Goal: Task Accomplishment & Management: Use online tool/utility

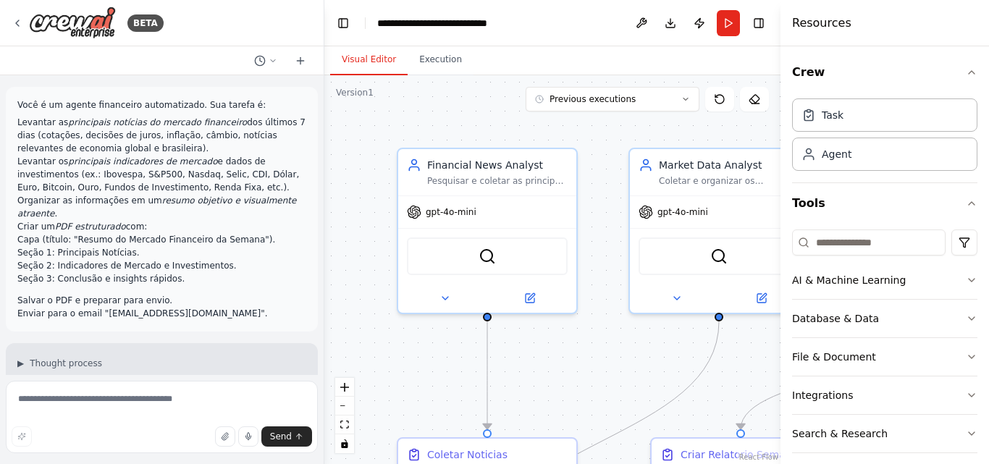
scroll to position [1891, 0]
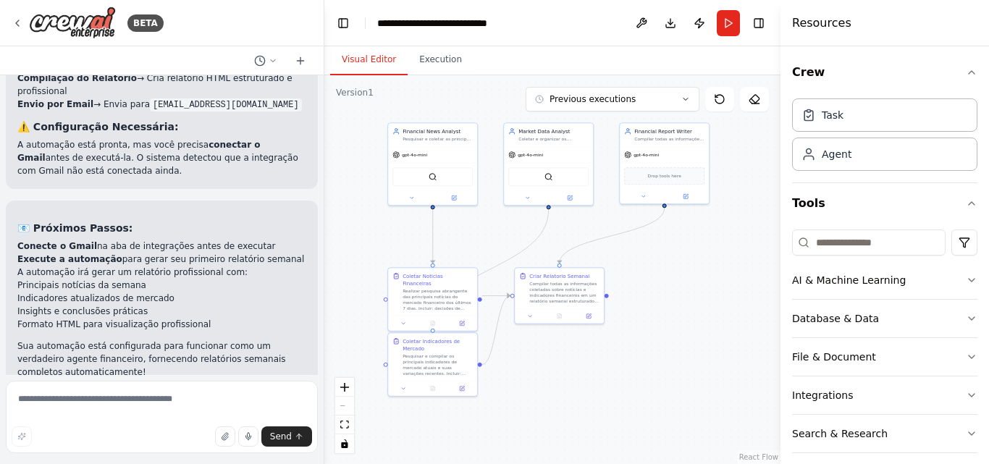
drag, startPoint x: 440, startPoint y: 204, endPoint x: 324, endPoint y: 105, distance: 152.5
click at [324, 105] on div ".deletable-edge-delete-btn { width: 20px; height: 20px; border: 0px solid #ffff…" at bounding box center [552, 269] width 456 height 389
click at [734, 31] on button "Run" at bounding box center [728, 23] width 23 height 26
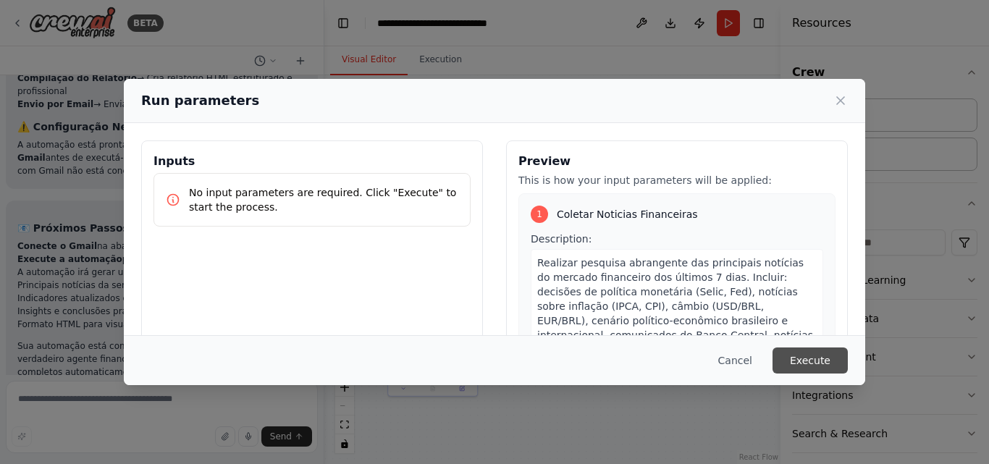
click at [801, 359] on button "Execute" at bounding box center [810, 361] width 75 height 26
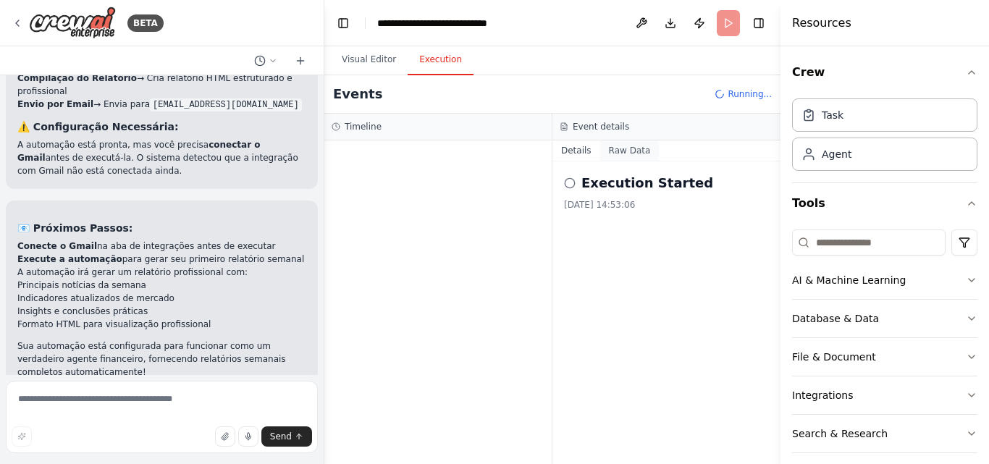
click at [636, 144] on button "Raw Data" at bounding box center [629, 150] width 59 height 20
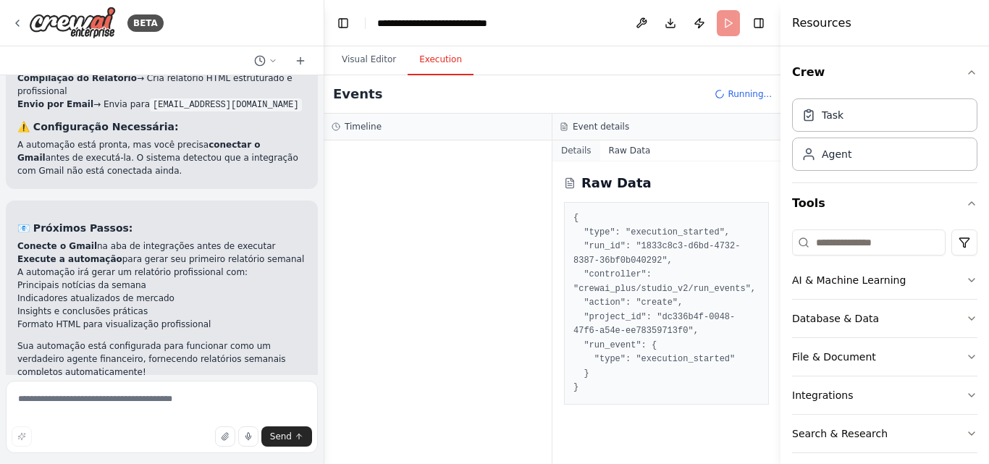
click at [577, 149] on button "Details" at bounding box center [577, 150] width 48 height 20
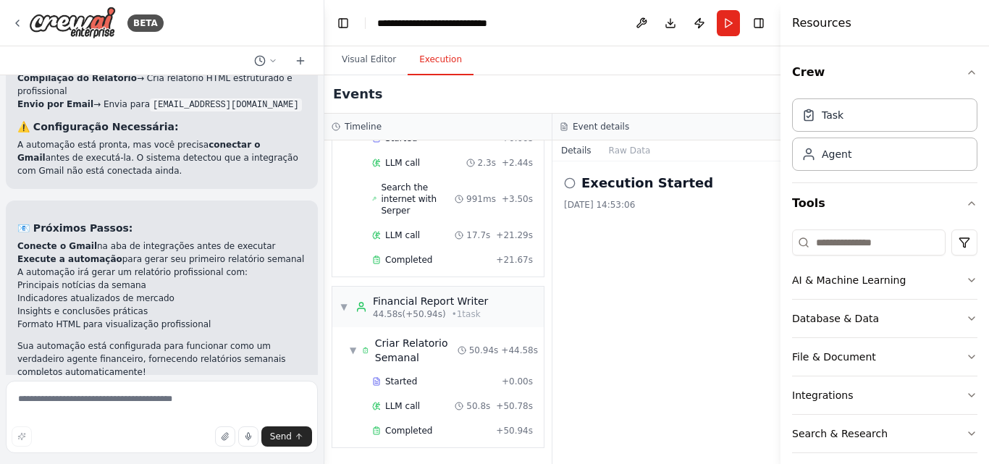
scroll to position [2008, 0]
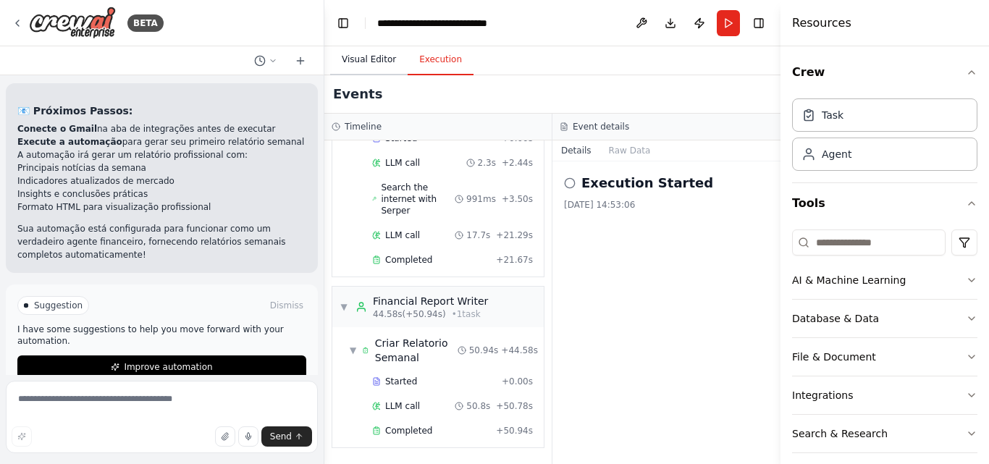
click at [380, 61] on button "Visual Editor" at bounding box center [368, 60] width 77 height 30
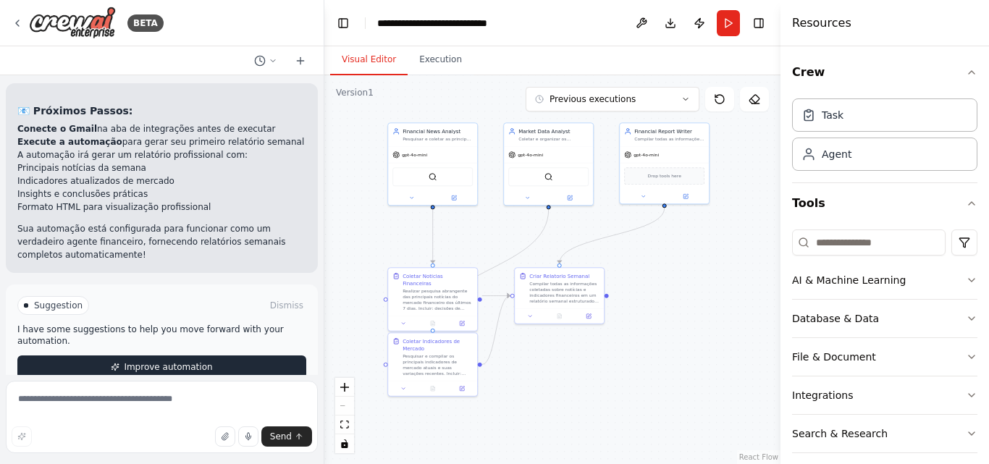
click at [197, 356] on button "Improve automation" at bounding box center [161, 367] width 289 height 23
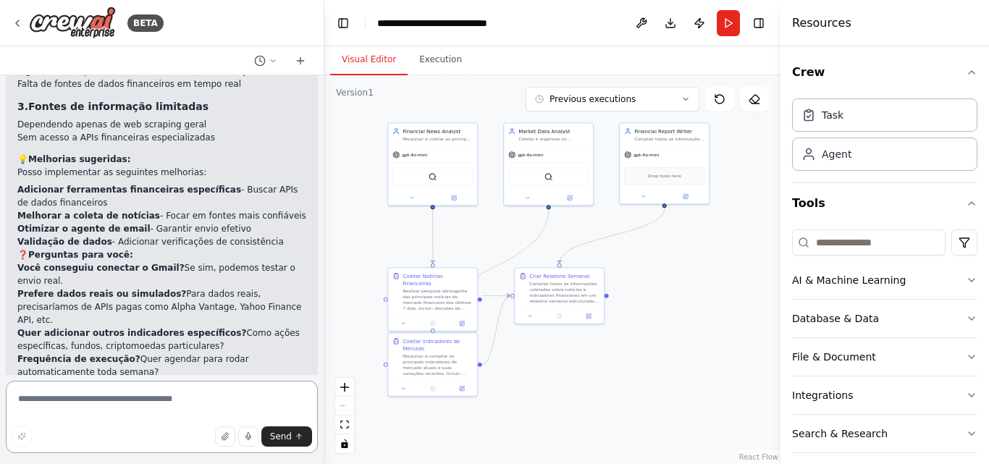
scroll to position [2485, 0]
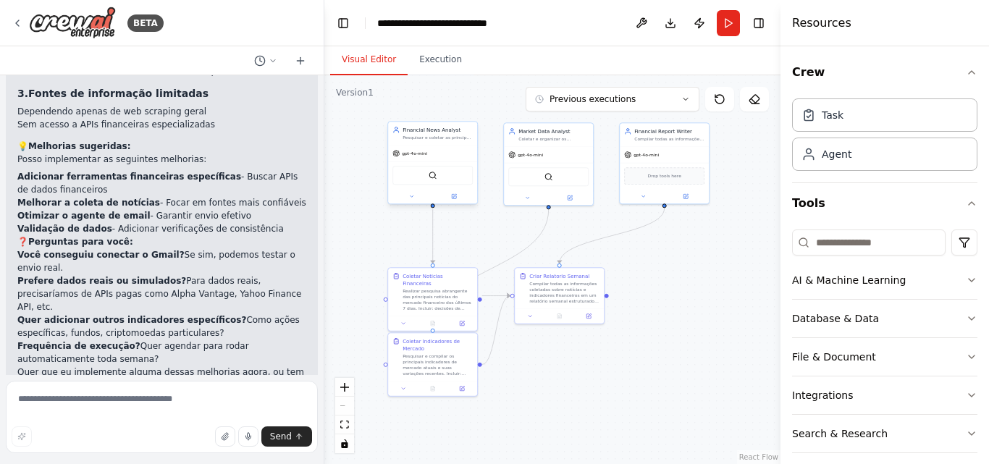
click at [456, 182] on div "SerperDevTool" at bounding box center [433, 175] width 80 height 19
click at [537, 160] on div "gpt-4o-mini" at bounding box center [548, 154] width 89 height 16
click at [632, 179] on div "Drop tools here" at bounding box center [664, 174] width 80 height 17
click at [429, 47] on button "Execution" at bounding box center [441, 60] width 66 height 30
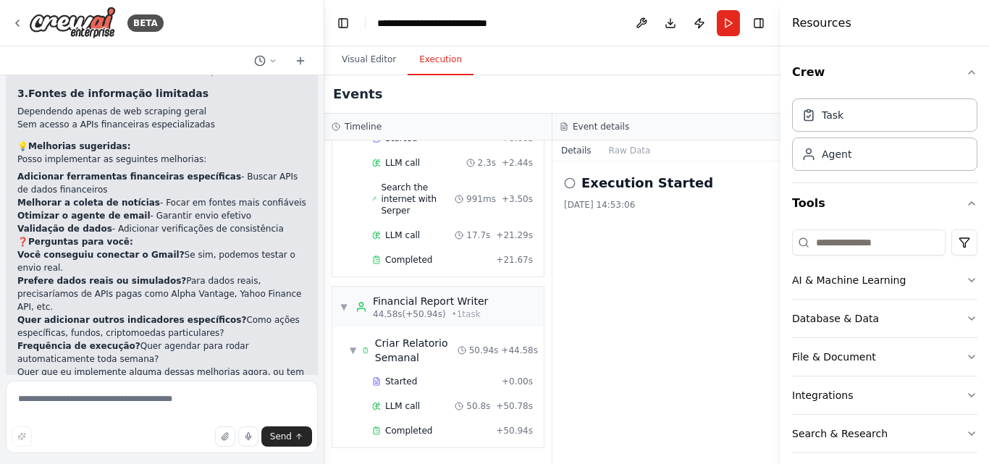
click at [574, 184] on circle at bounding box center [569, 182] width 9 height 9
click at [569, 183] on icon at bounding box center [570, 183] width 12 height 12
click at [605, 180] on h2 "Execution Started" at bounding box center [648, 183] width 132 height 20
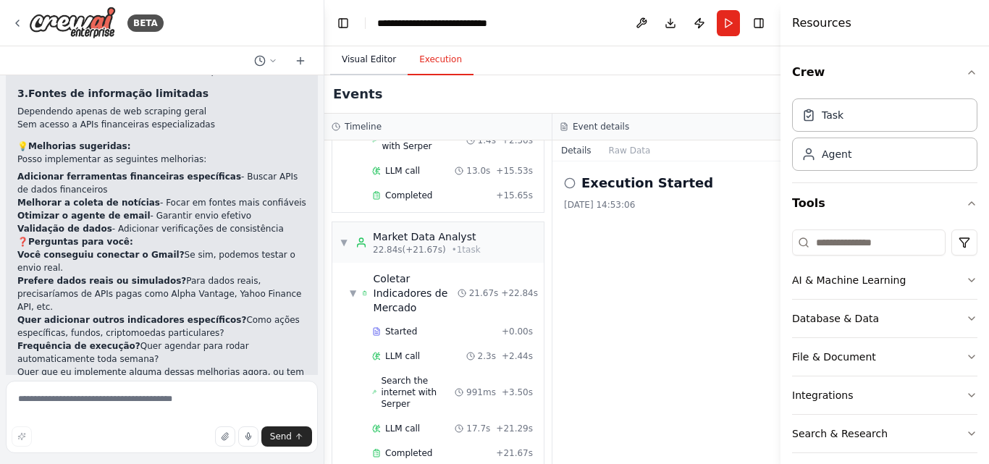
click at [372, 62] on button "Visual Editor" at bounding box center [368, 60] width 77 height 30
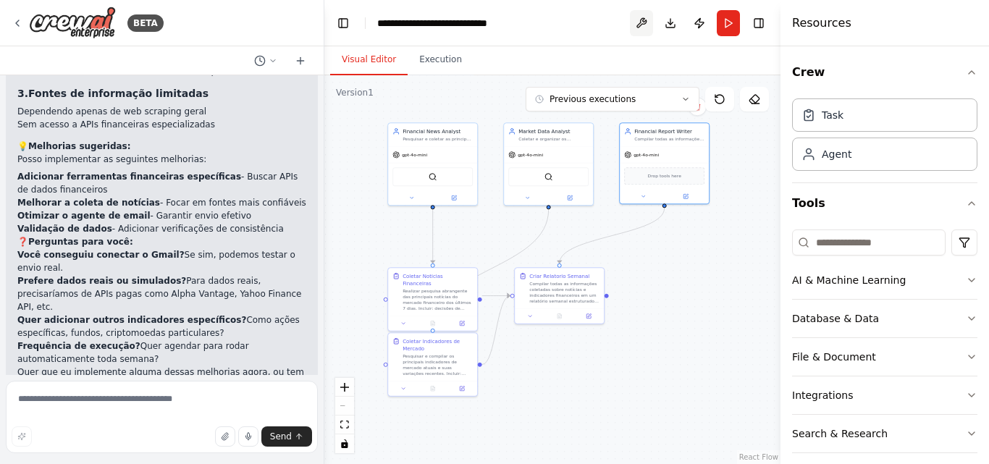
click at [645, 33] on button at bounding box center [641, 23] width 23 height 26
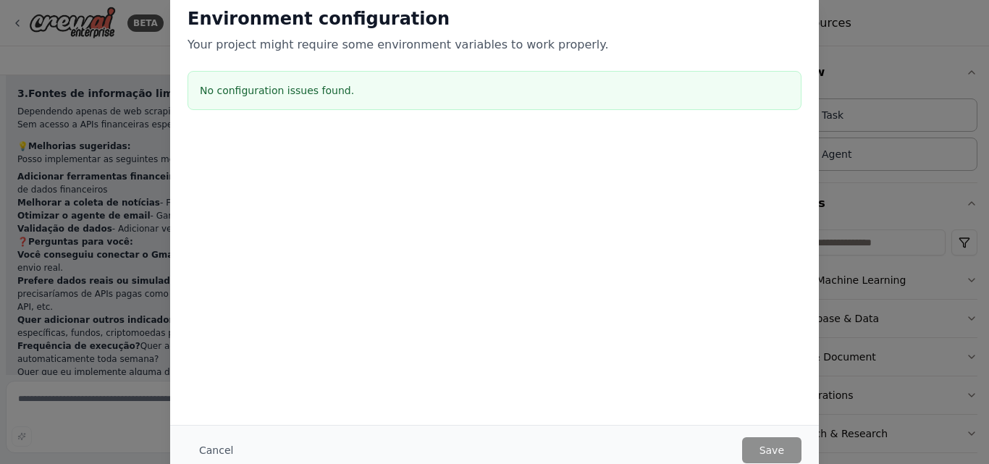
click at [546, 96] on h3 "No configuration issues found." at bounding box center [495, 90] width 590 height 14
click at [548, 97] on h3 "No configuration issues found." at bounding box center [495, 90] width 590 height 14
click at [548, 94] on h3 "No configuration issues found." at bounding box center [495, 90] width 590 height 14
click at [558, 72] on div "No configuration issues found." at bounding box center [495, 90] width 614 height 39
click at [558, 74] on div "No configuration issues found." at bounding box center [495, 90] width 614 height 39
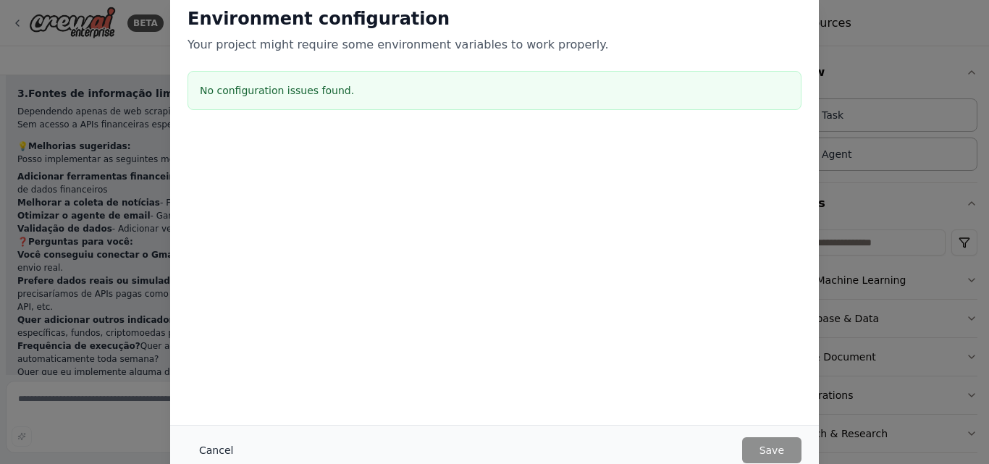
click at [222, 452] on button "Cancel" at bounding box center [216, 450] width 57 height 26
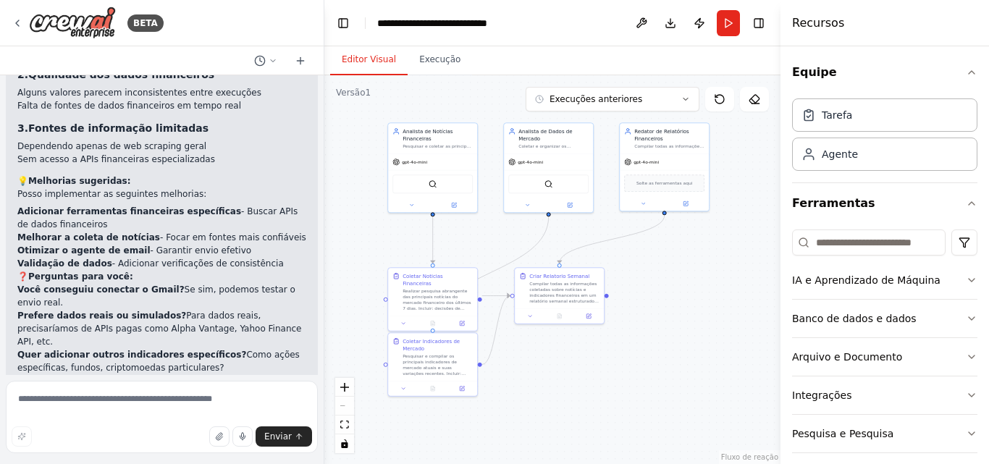
scroll to position [2508, 0]
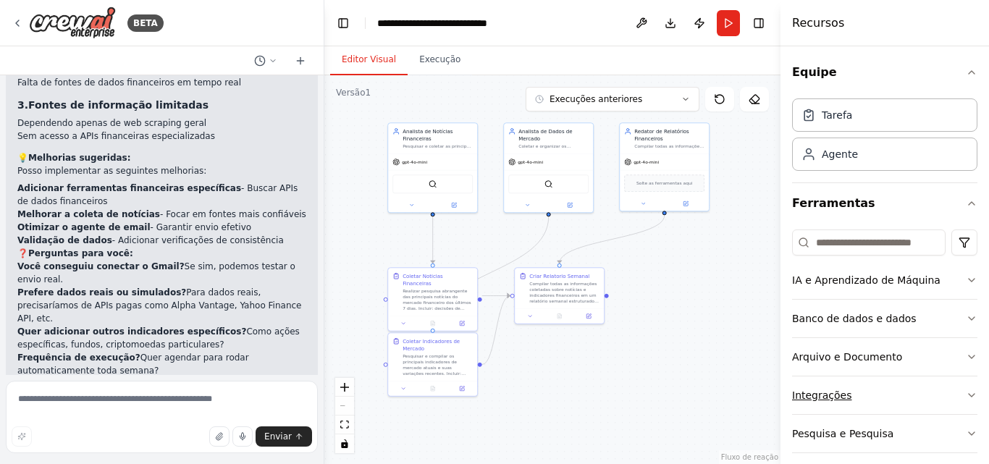
click at [857, 388] on button "Integrações" at bounding box center [884, 396] width 185 height 38
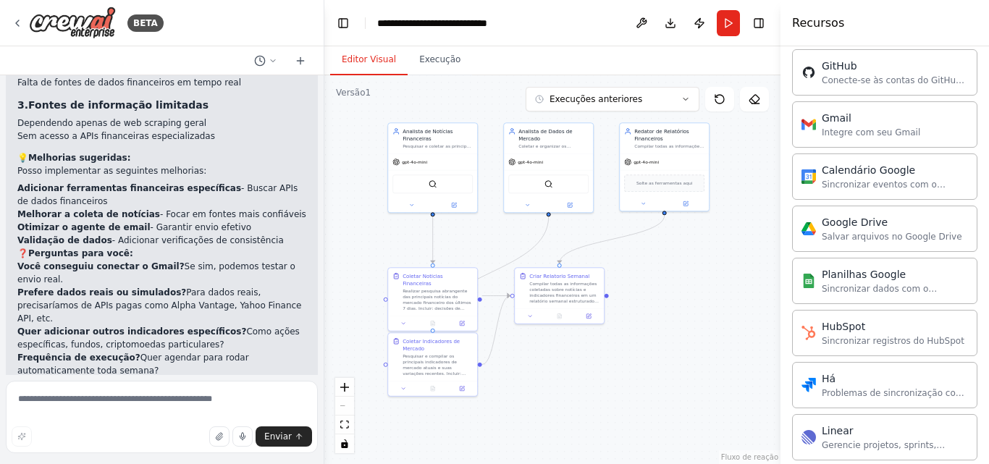
scroll to position [483, 0]
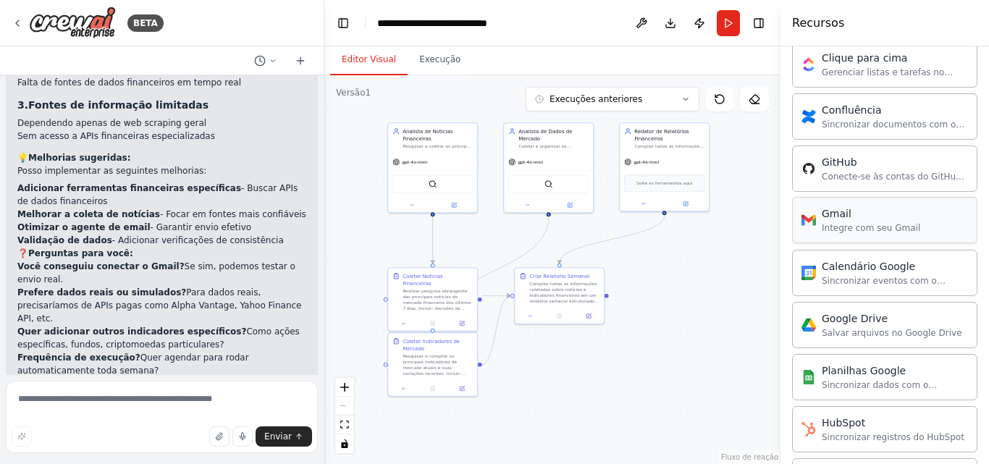
click at [878, 235] on div "Gmail Integre com seu Gmail" at bounding box center [884, 220] width 185 height 46
click at [862, 230] on font "Integre com seu Gmail" at bounding box center [871, 228] width 98 height 10
click at [812, 224] on img at bounding box center [809, 220] width 14 height 14
click at [885, 219] on div "Gmail" at bounding box center [871, 213] width 98 height 14
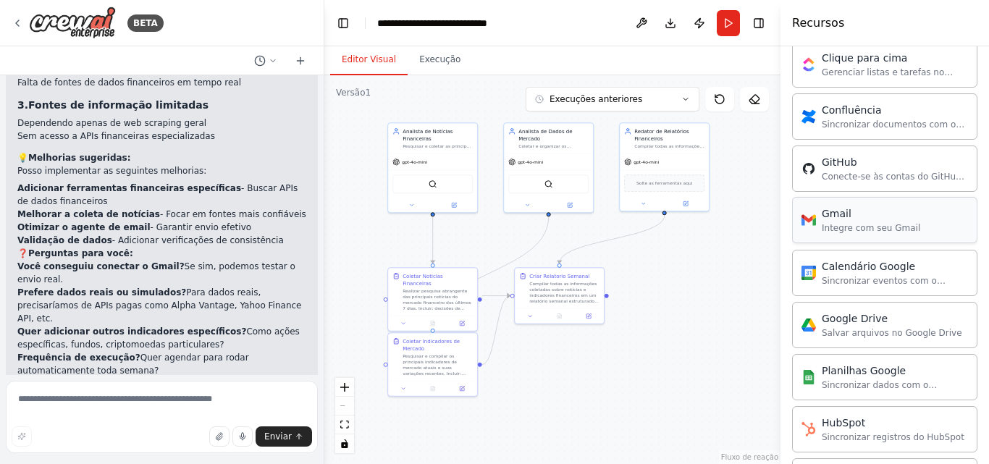
click at [885, 219] on div "Gmail" at bounding box center [871, 213] width 98 height 14
click at [885, 217] on div "Gmail" at bounding box center [871, 213] width 98 height 14
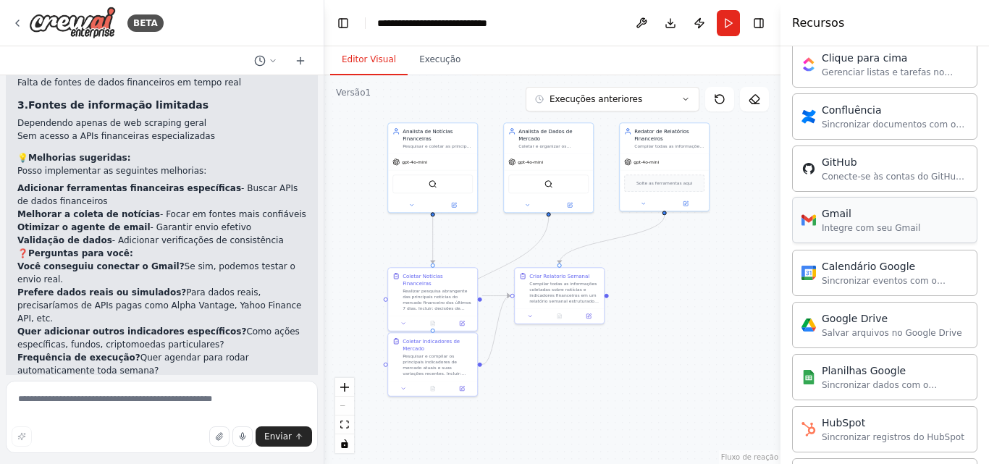
click at [885, 217] on div "Gmail" at bounding box center [871, 213] width 98 height 14
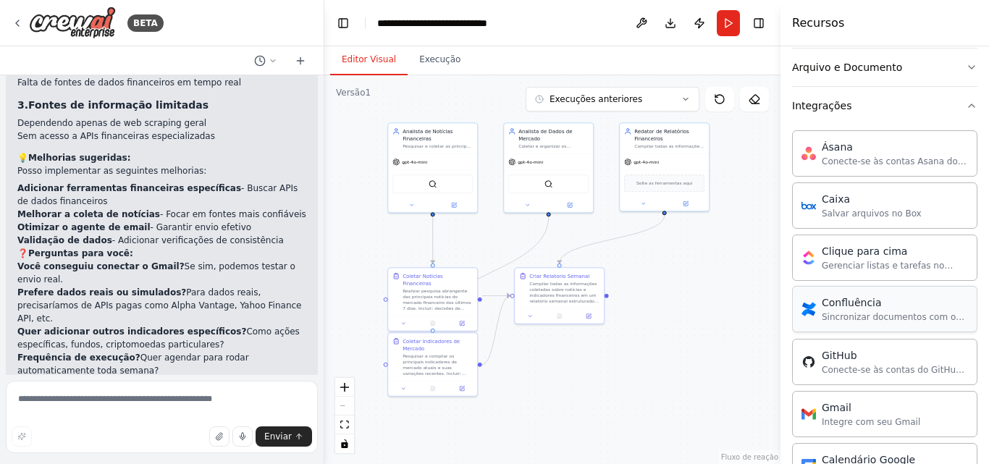
scroll to position [0, 0]
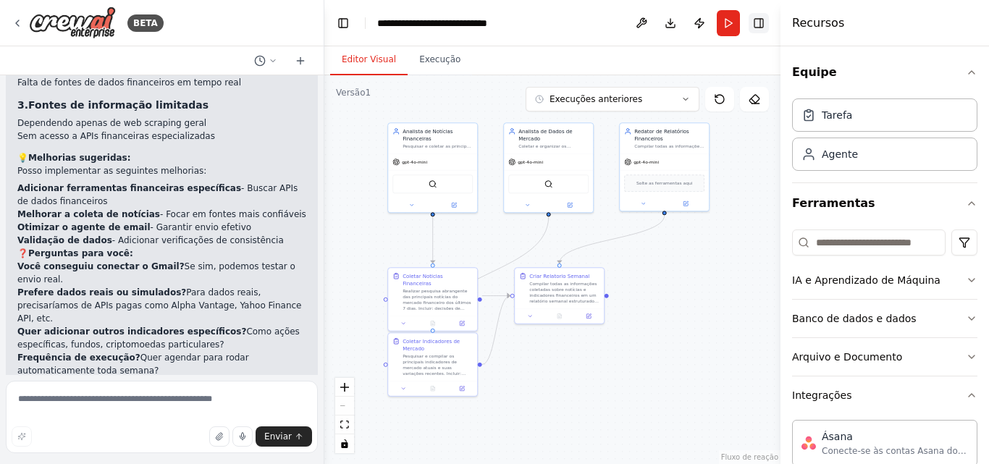
click at [752, 21] on button "Alternar barra lateral direita" at bounding box center [759, 23] width 20 height 20
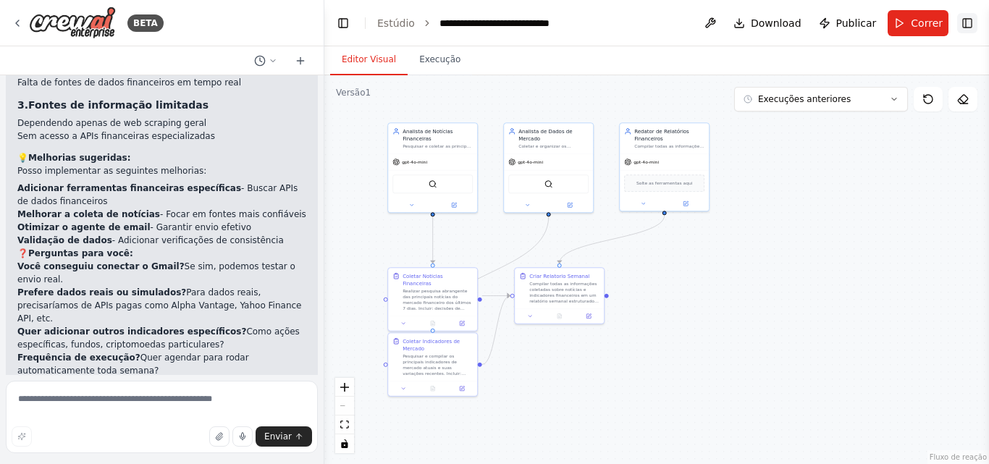
click at [958, 20] on button "Alternar barra lateral direita" at bounding box center [967, 23] width 20 height 20
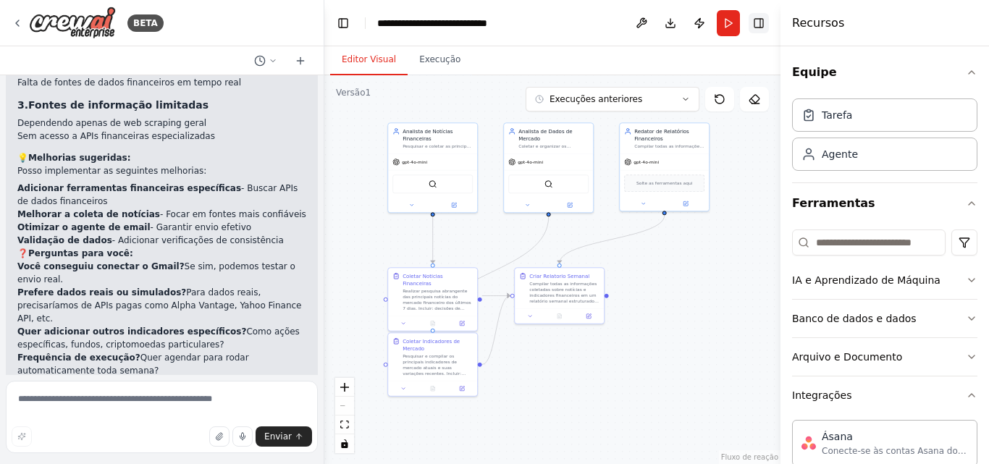
click at [765, 20] on button "Alternar barra lateral direita" at bounding box center [759, 23] width 20 height 20
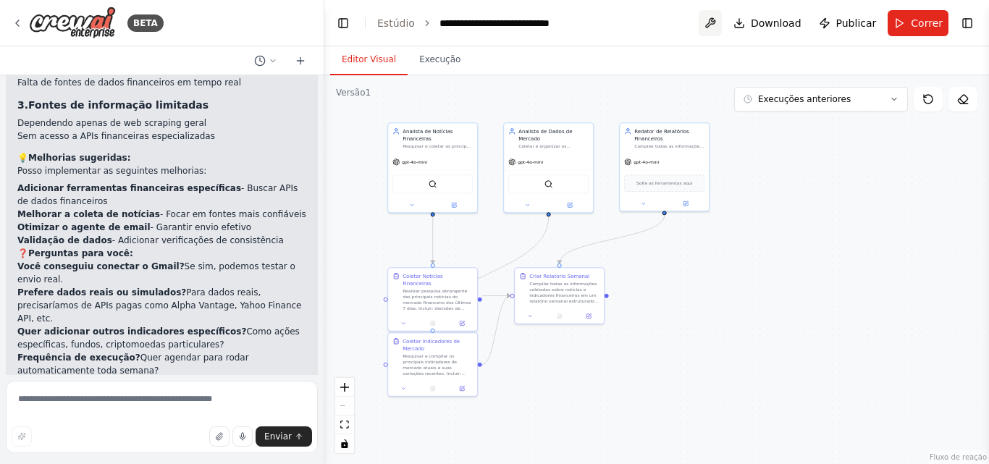
click at [716, 22] on button at bounding box center [710, 23] width 23 height 26
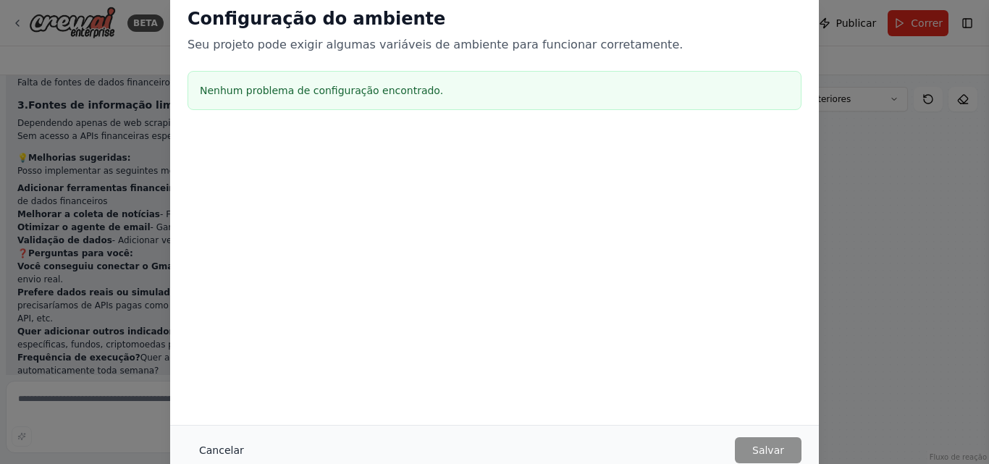
click at [219, 445] on font "Cancelar" at bounding box center [221, 451] width 45 height 12
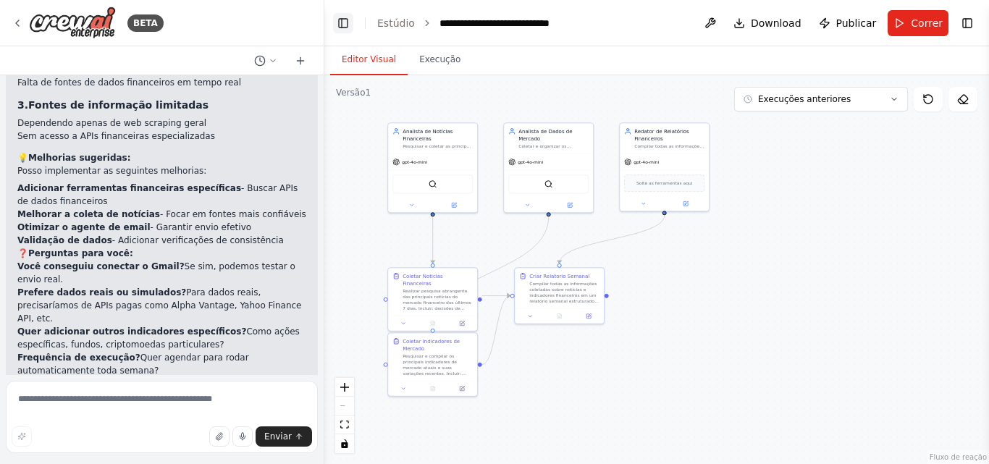
click at [334, 21] on button "Alternar barra lateral esquerda" at bounding box center [343, 23] width 20 height 20
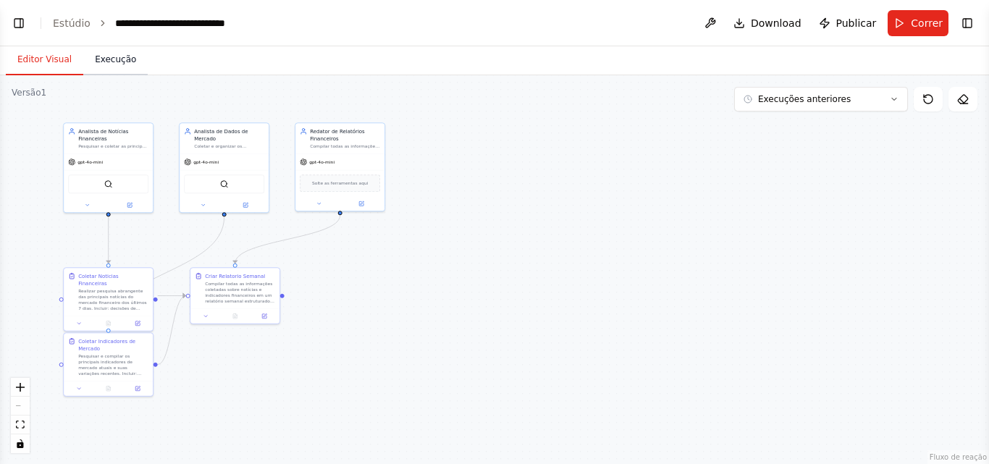
click at [96, 71] on button "Execução" at bounding box center [115, 60] width 64 height 30
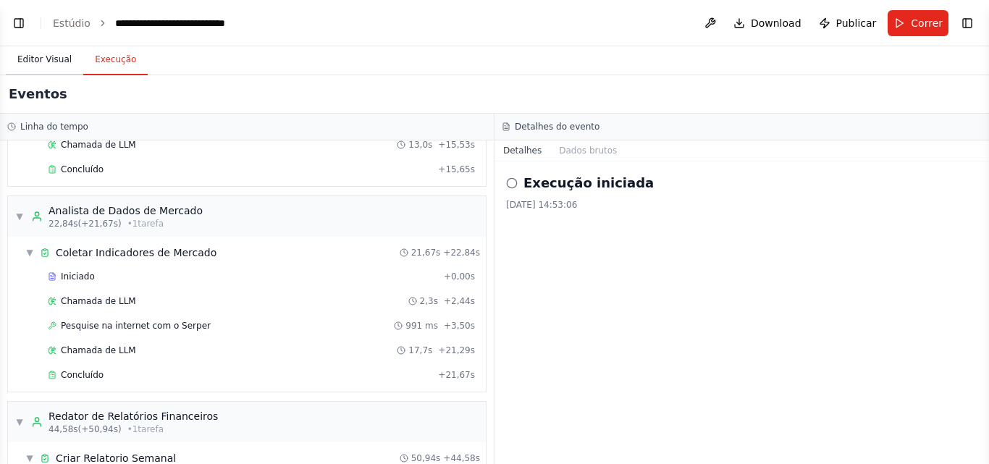
click at [50, 58] on font "Editor Visual" at bounding box center [44, 59] width 54 height 10
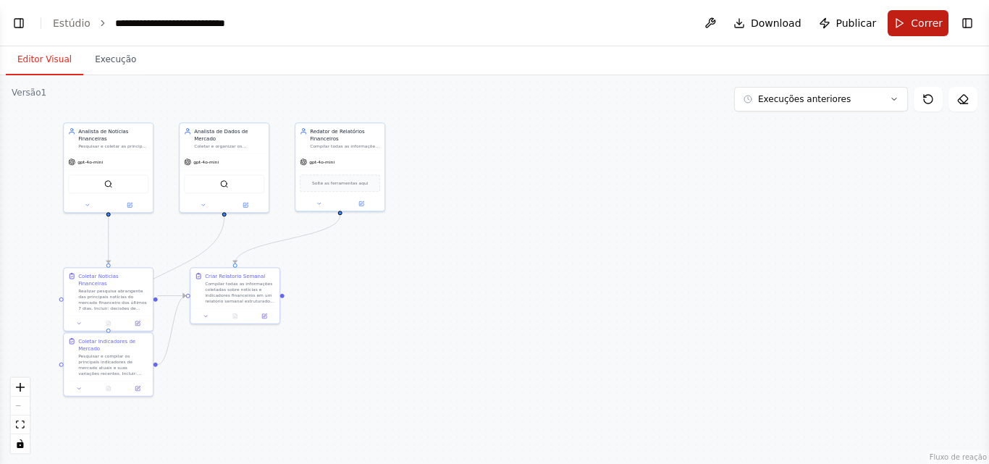
click at [899, 15] on button "Correr" at bounding box center [918, 23] width 61 height 26
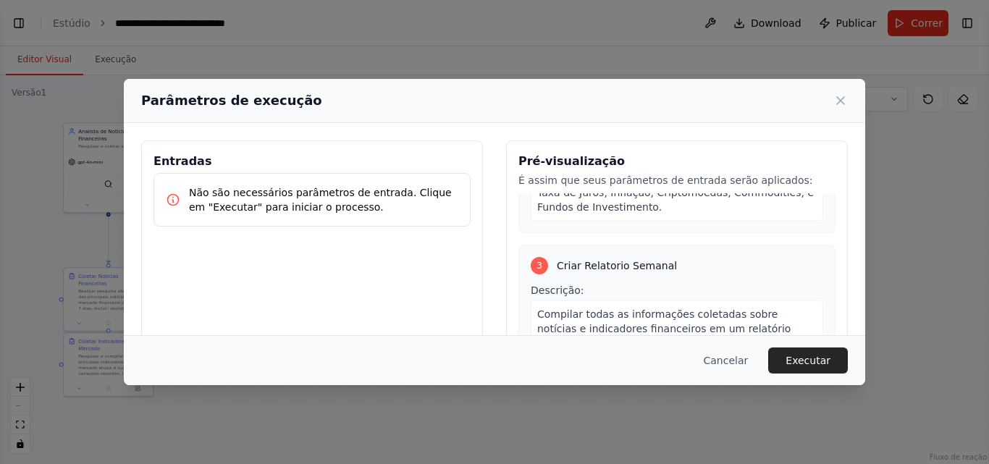
scroll to position [743, 0]
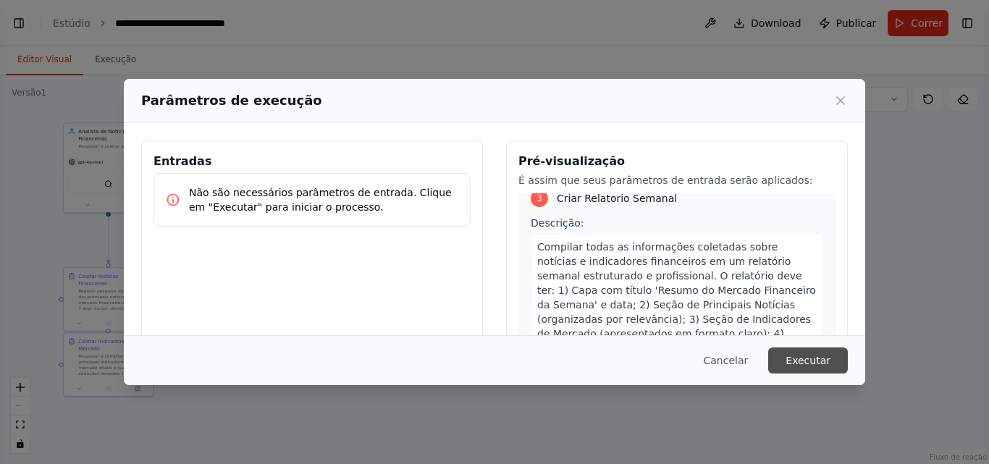
click at [818, 357] on font "Executar" at bounding box center [808, 361] width 45 height 12
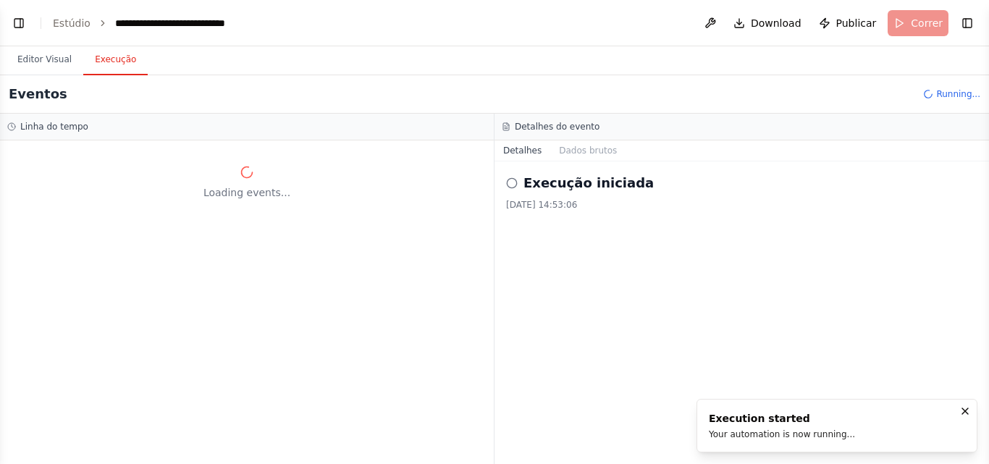
scroll to position [0, 0]
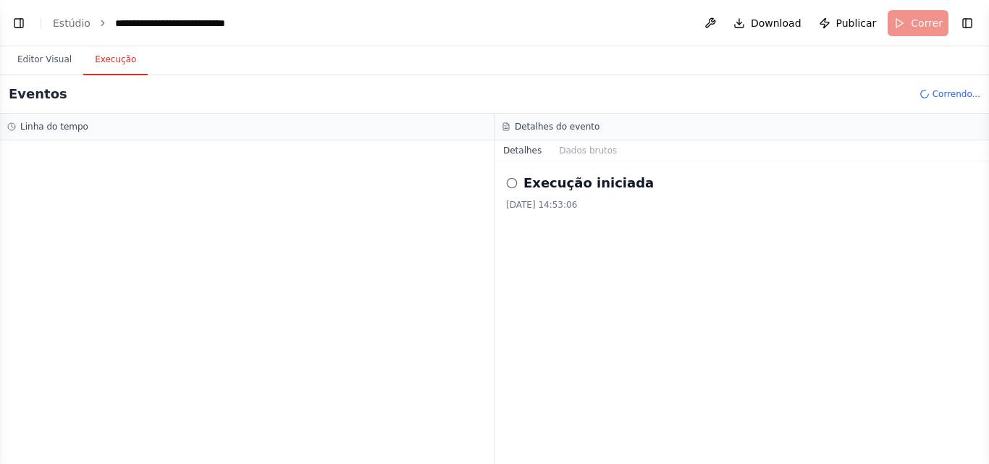
click at [512, 179] on circle at bounding box center [511, 182] width 9 height 9
click at [30, 67] on button "Editor Visual" at bounding box center [44, 60] width 77 height 30
